Goal: Navigation & Orientation: Find specific page/section

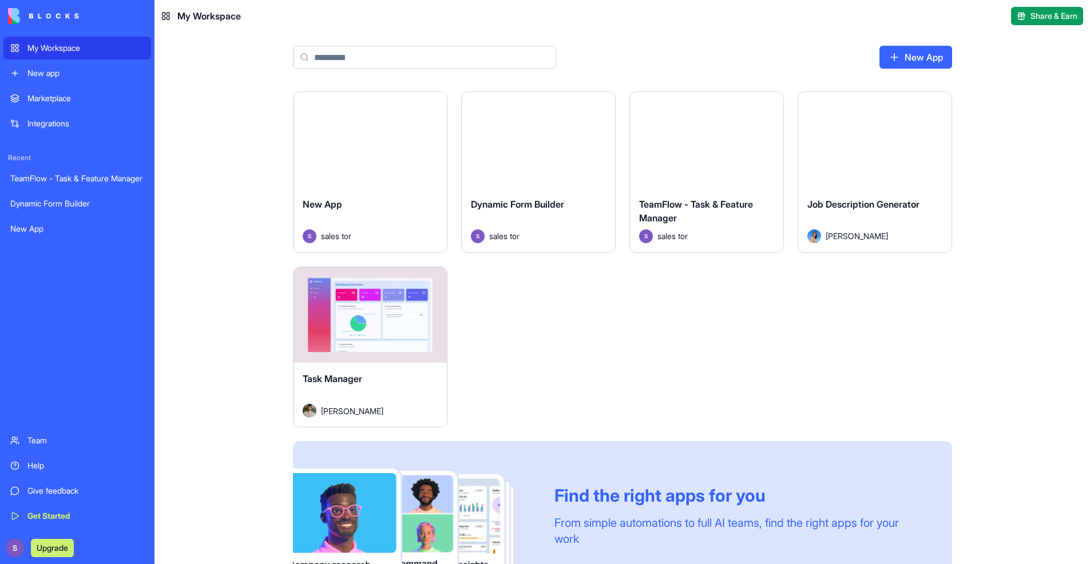
click at [105, 184] on link "TeamFlow - Task & Feature Manager" at bounding box center [77, 178] width 148 height 23
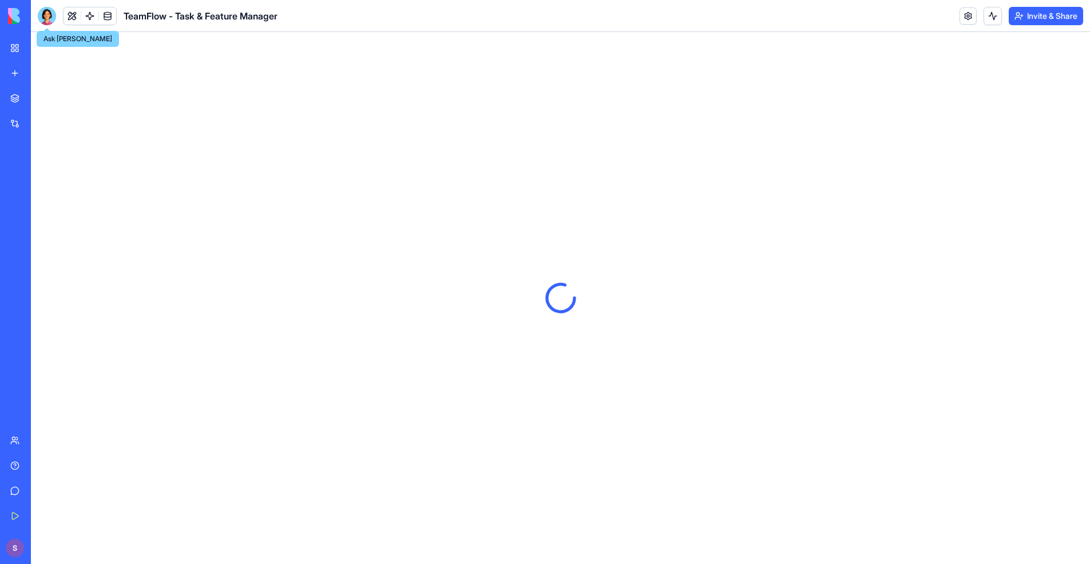
click at [50, 18] on div at bounding box center [47, 16] width 18 height 18
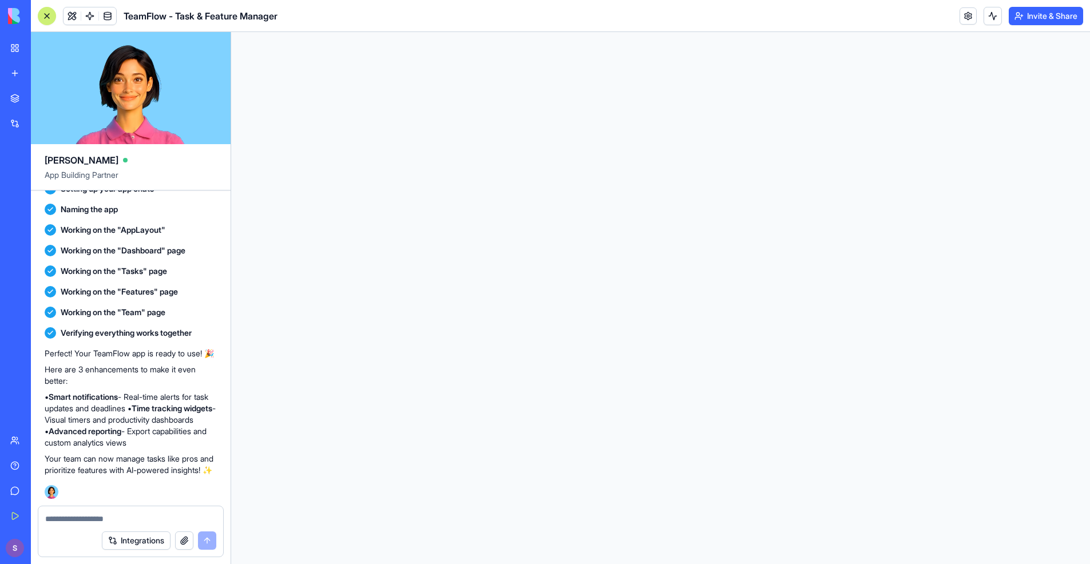
click at [627, 291] on div at bounding box center [660, 298] width 859 height 532
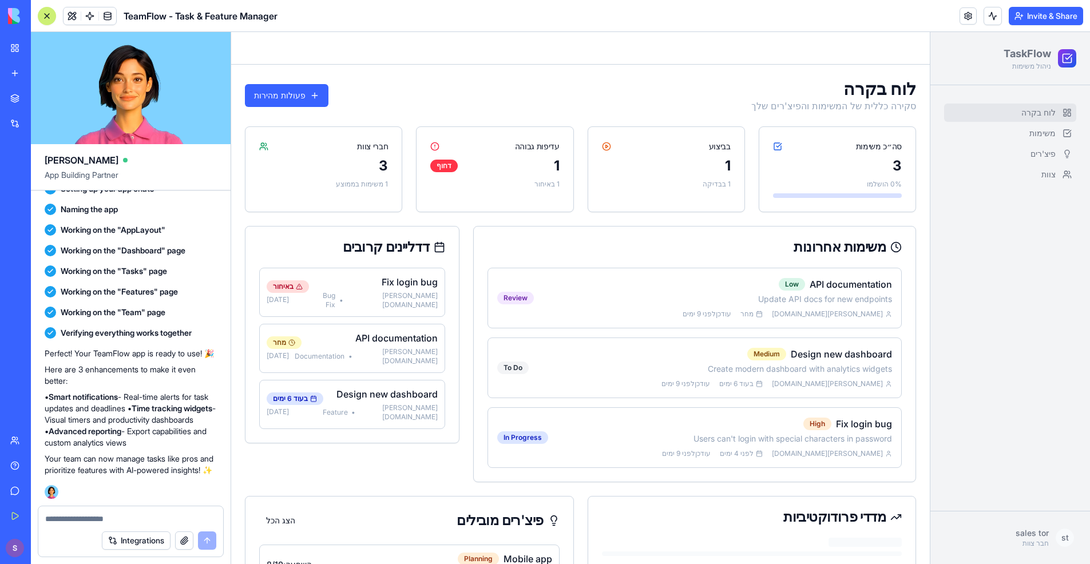
click at [14, 12] on img at bounding box center [43, 16] width 71 height 16
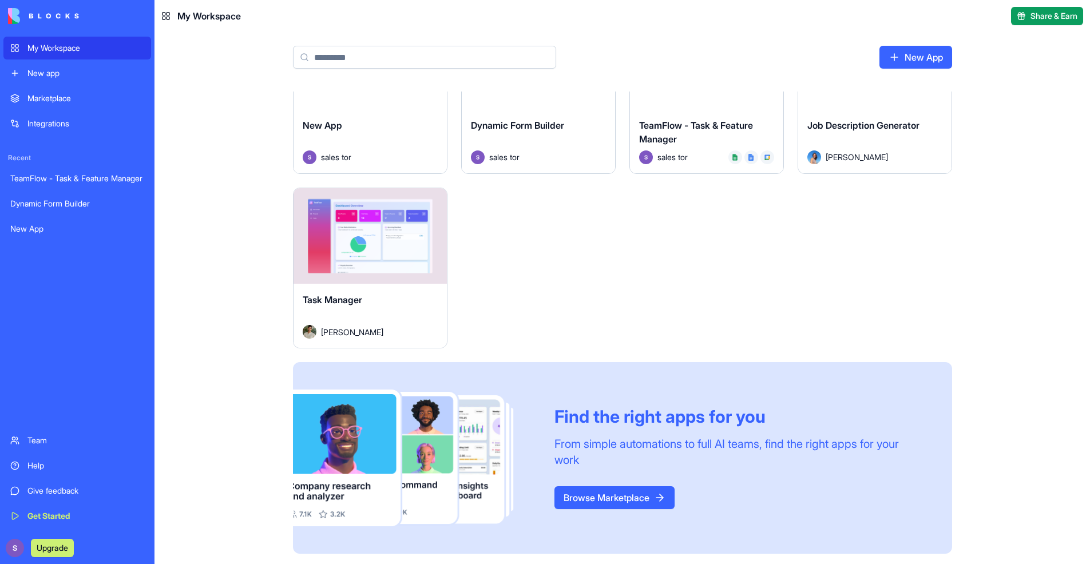
scroll to position [75, 0]
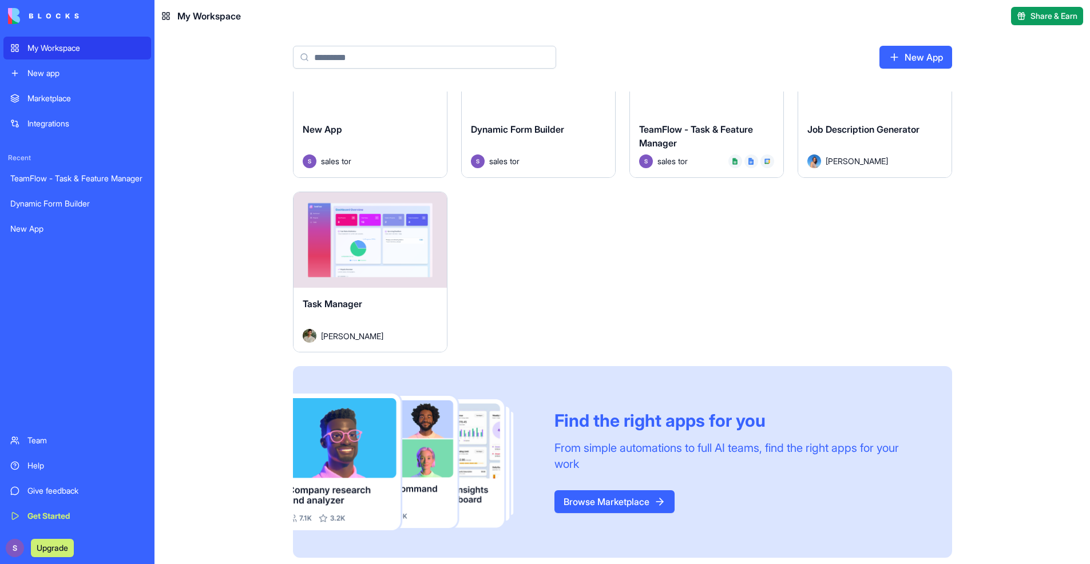
click at [95, 123] on div "Integrations" at bounding box center [85, 123] width 117 height 11
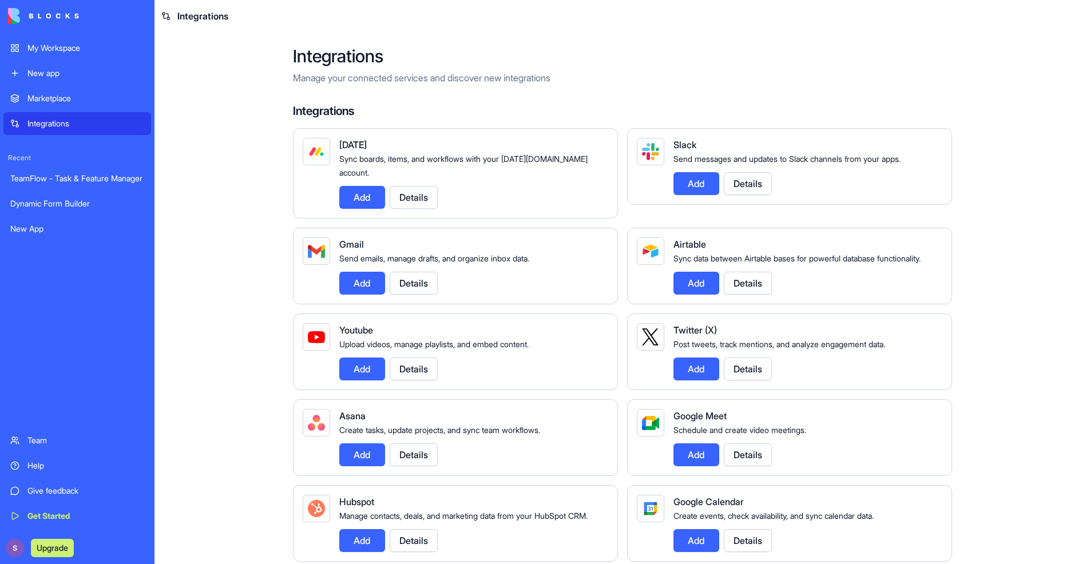
click at [412, 186] on button "Details" at bounding box center [414, 197] width 48 height 23
click at [95, 97] on div "Marketplace" at bounding box center [85, 98] width 117 height 11
